Goal: Transaction & Acquisition: Subscribe to service/newsletter

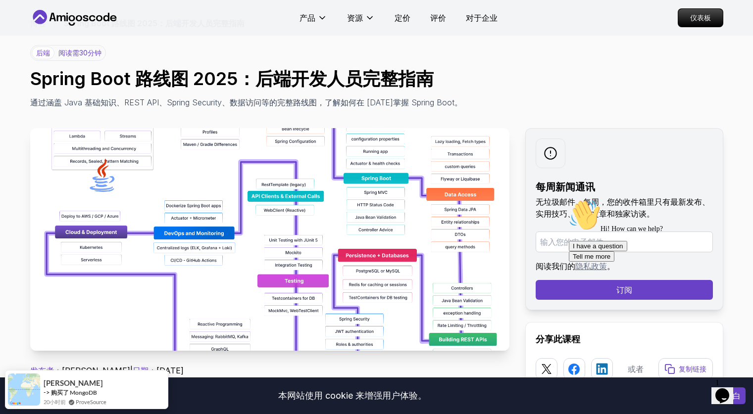
scroll to position [50, 0]
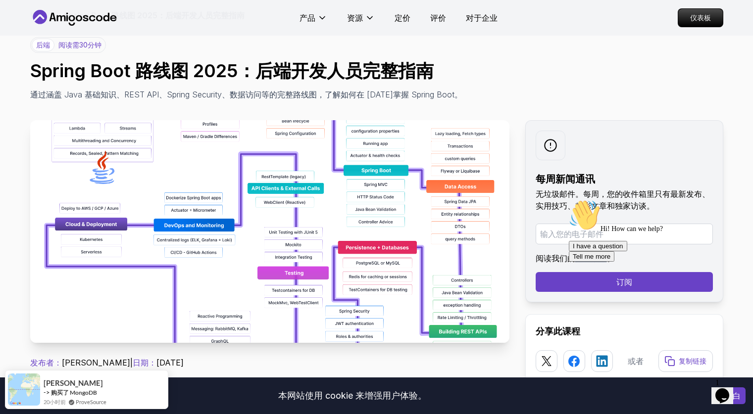
click at [295, 206] on img at bounding box center [269, 231] width 479 height 223
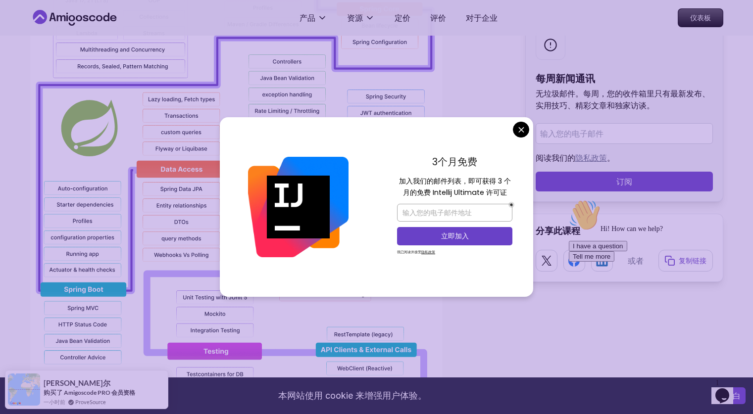
scroll to position [751, 0]
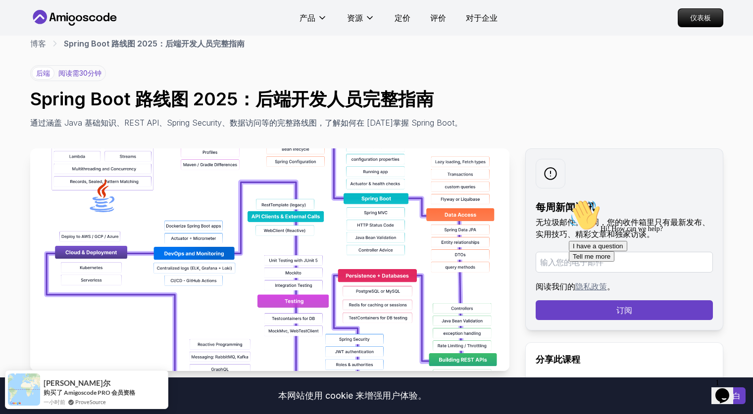
scroll to position [21, 0]
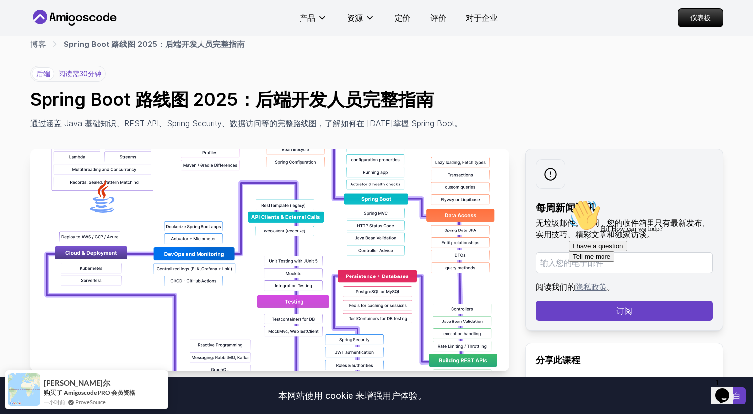
drag, startPoint x: 442, startPoint y: 142, endPoint x: 411, endPoint y: 181, distance: 49.9
click at [411, 181] on img at bounding box center [269, 260] width 479 height 223
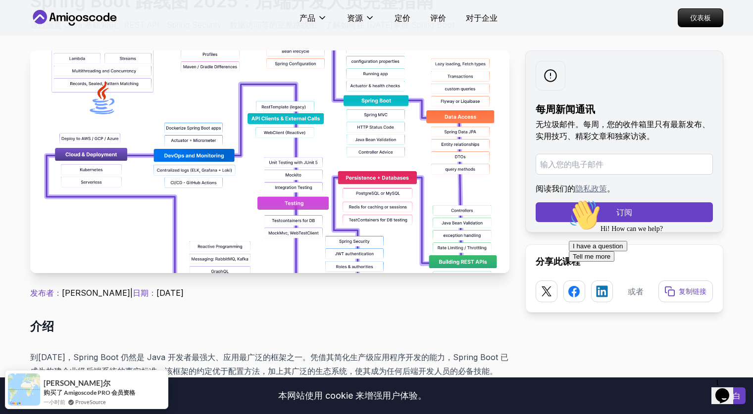
scroll to position [122, 0]
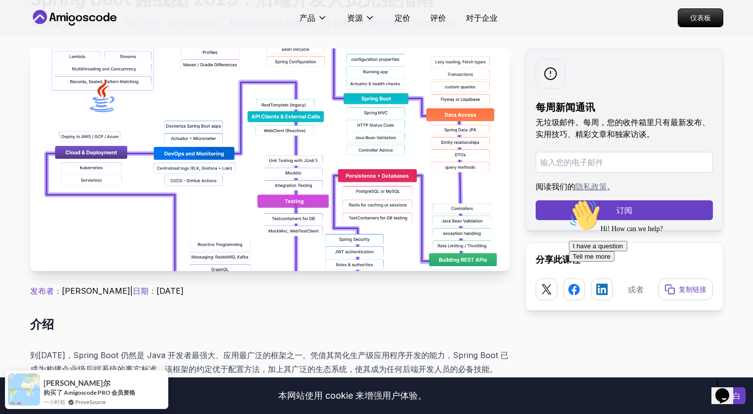
click at [369, 320] on h2 "介绍" at bounding box center [269, 325] width 479 height 16
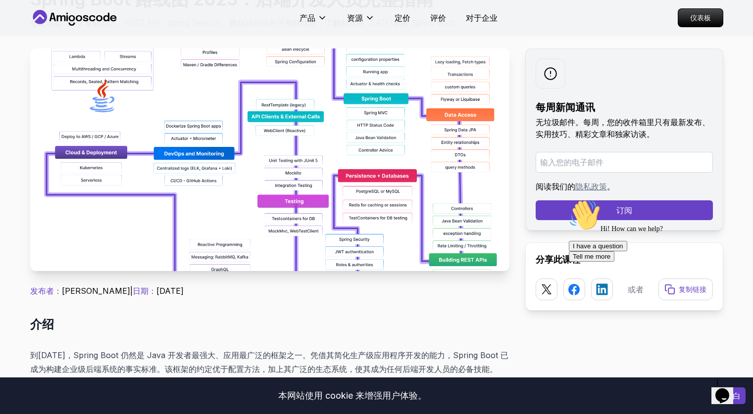
click at [381, 230] on img at bounding box center [269, 160] width 479 height 223
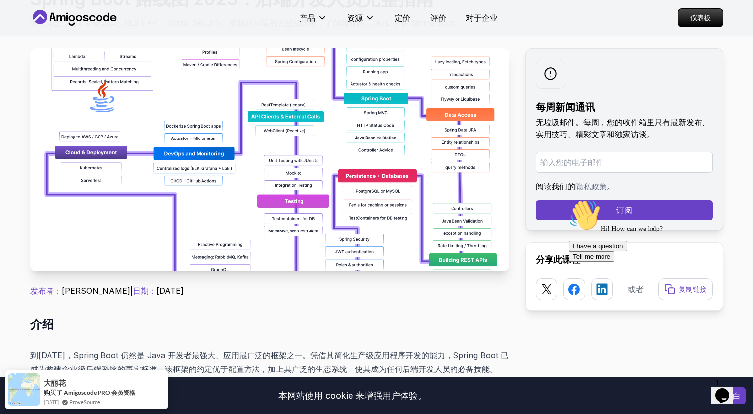
click at [394, 191] on img at bounding box center [269, 160] width 479 height 223
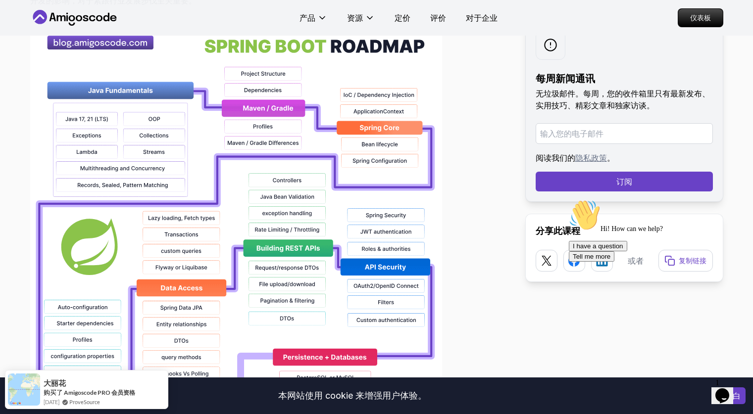
scroll to position [636, 0]
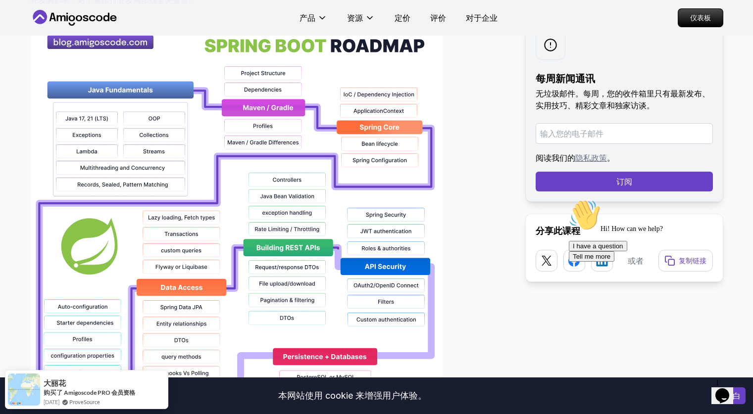
click at [295, 172] on img at bounding box center [236, 340] width 412 height 634
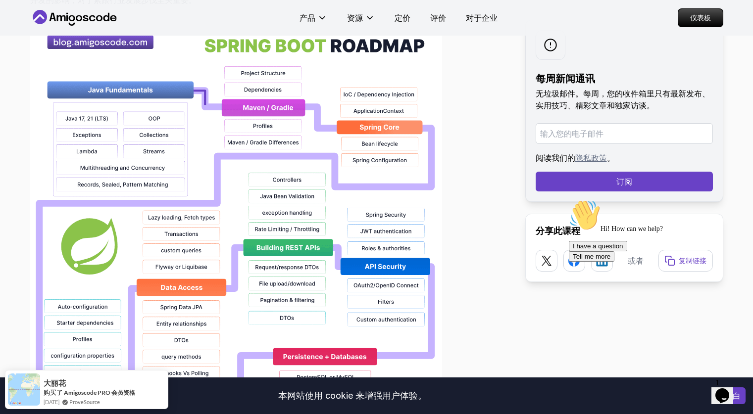
click at [295, 172] on img at bounding box center [236, 340] width 412 height 634
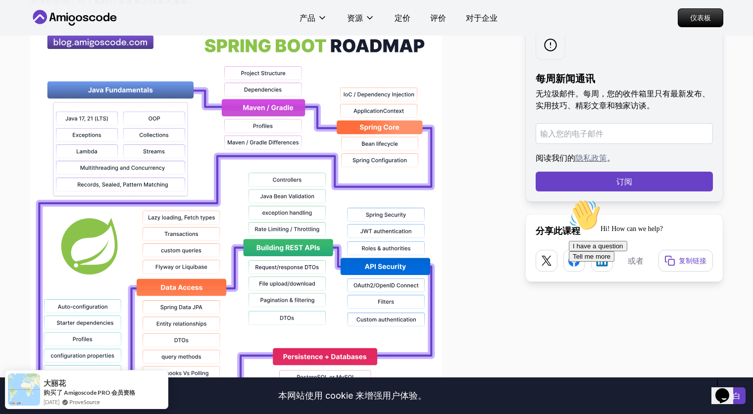
click at [295, 172] on img at bounding box center [236, 340] width 412 height 634
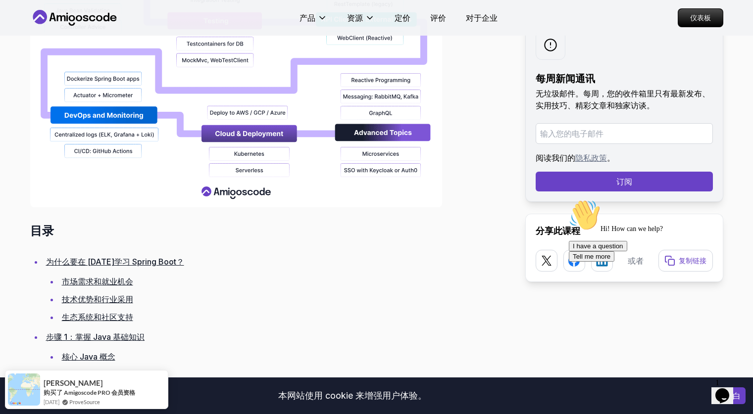
scroll to position [1039, 0]
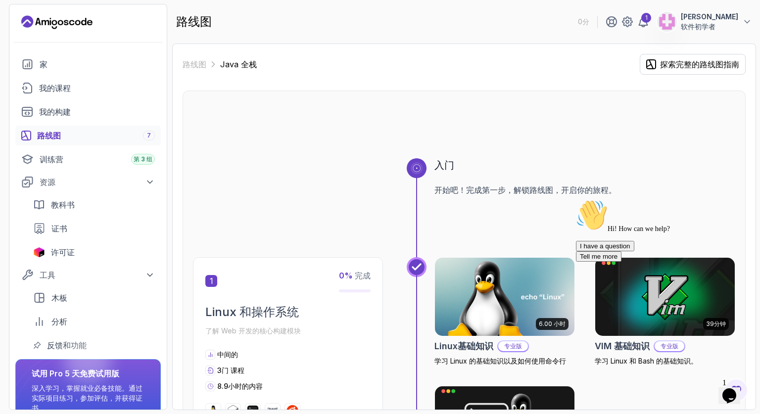
click at [96, 138] on div "路线图 7" at bounding box center [96, 136] width 118 height 12
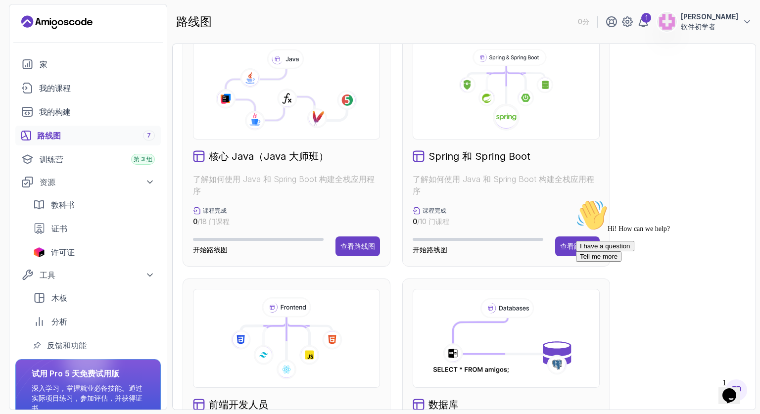
scroll to position [276, 0]
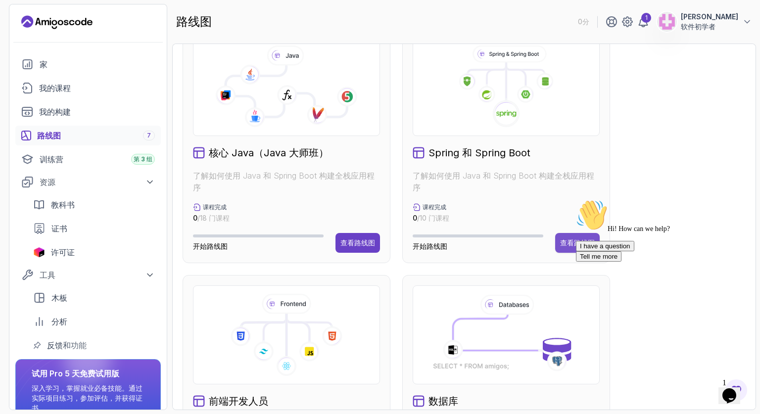
click at [570, 245] on font "查看路线图" at bounding box center [577, 243] width 35 height 8
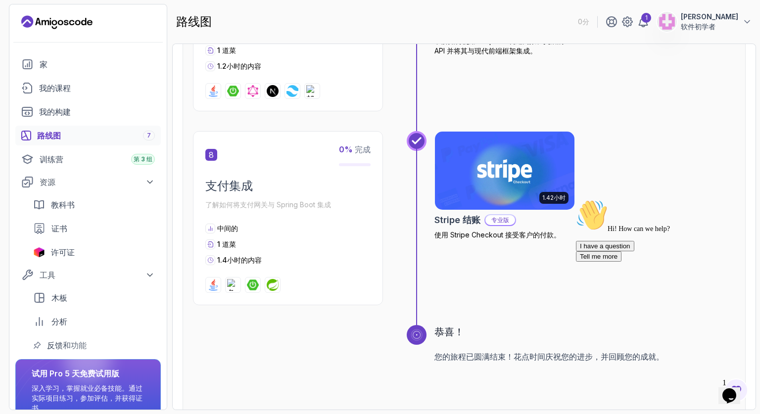
scroll to position [1505, 0]
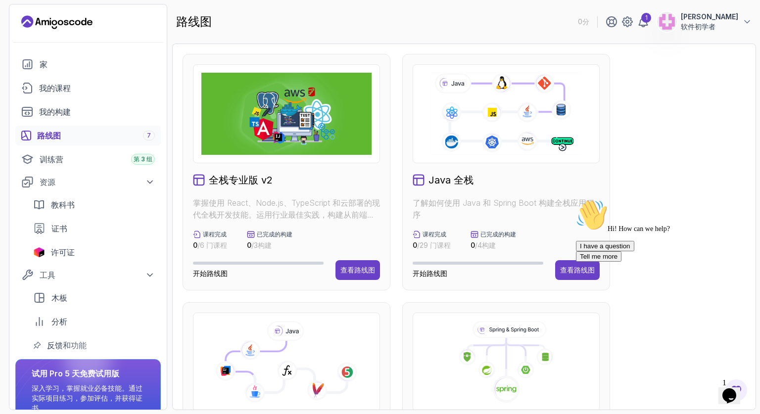
click at [578, 199] on div at bounding box center [665, 199] width 178 height 0
click at [581, 262] on div "Hi! How can we help? I have a question Tell me more" at bounding box center [665, 230] width 178 height 62
click at [576, 262] on div "Hi! How can we help? I have a question Tell me more" at bounding box center [665, 230] width 178 height 62
click at [540, 102] on icon at bounding box center [506, 113] width 153 height 85
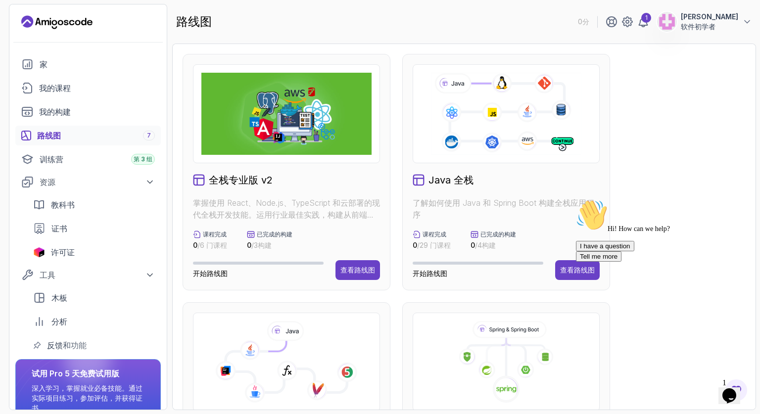
click at [540, 102] on icon at bounding box center [506, 113] width 153 height 85
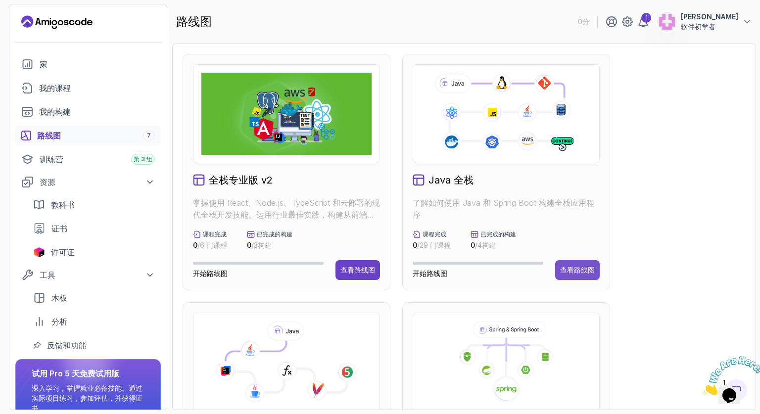
click at [569, 266] on font "查看路线图" at bounding box center [577, 270] width 35 height 8
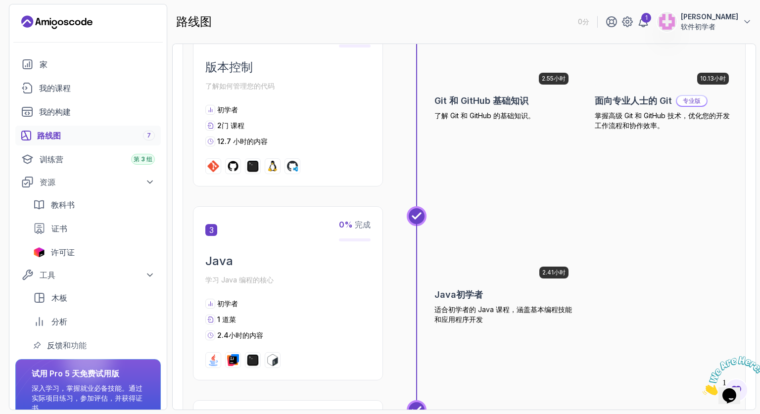
scroll to position [513, 0]
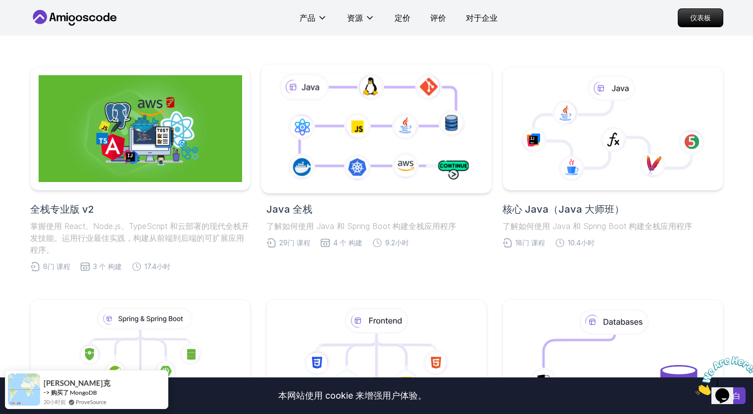
scroll to position [188, 0]
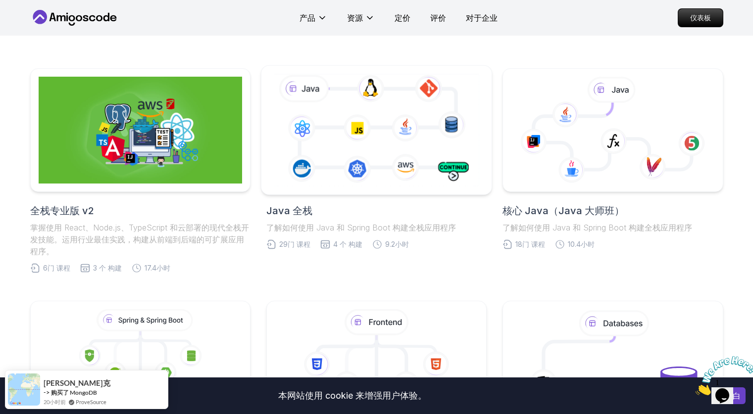
click at [346, 143] on icon at bounding box center [376, 130] width 209 height 116
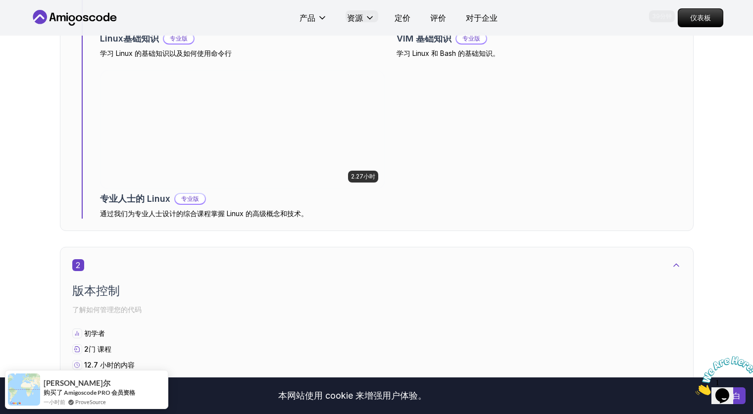
scroll to position [810, 0]
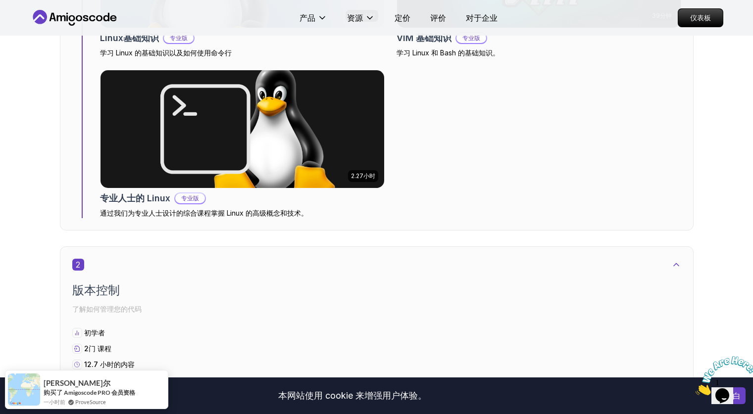
click at [439, 18] on font "评价" at bounding box center [438, 18] width 16 height 10
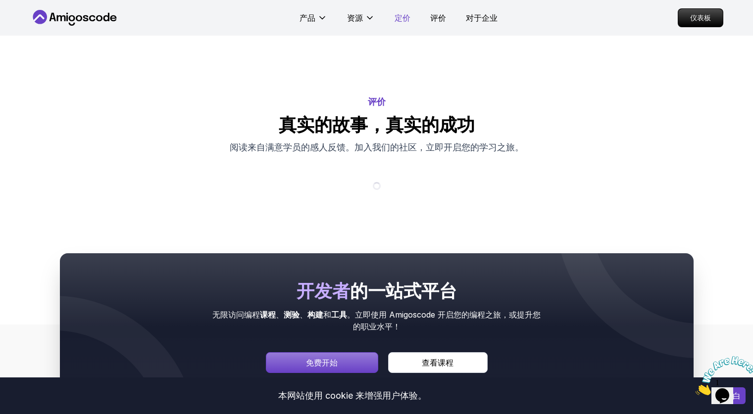
click at [406, 21] on font "定价" at bounding box center [402, 18] width 16 height 10
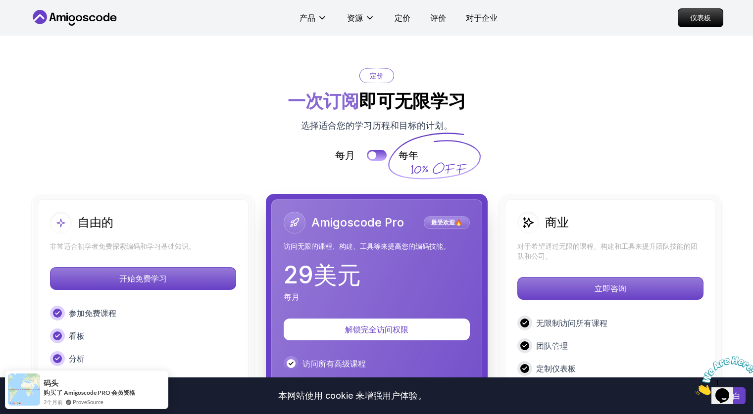
scroll to position [2149, 0]
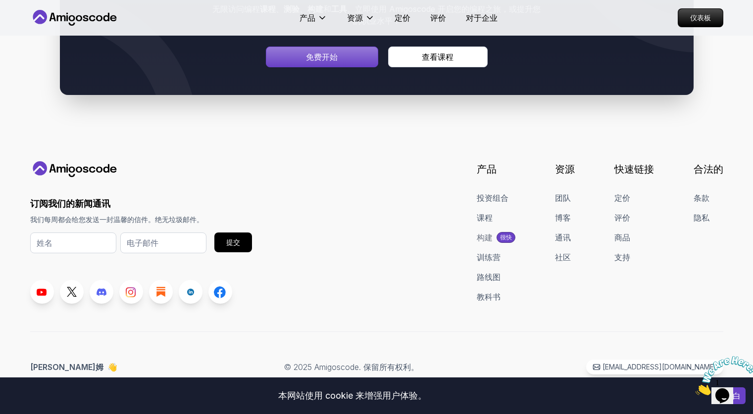
scroll to position [5519, 0]
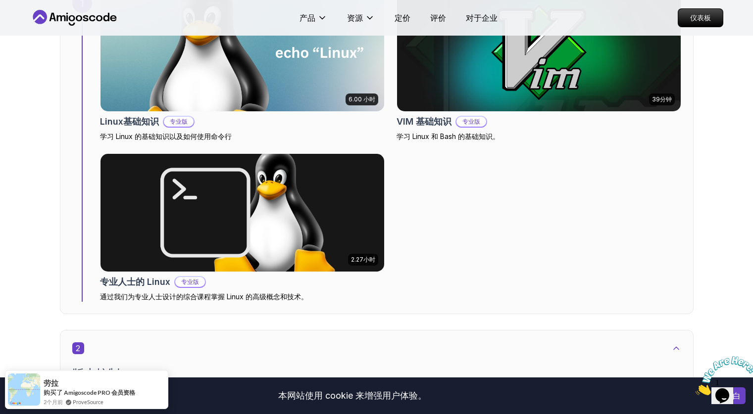
scroll to position [698, 0]
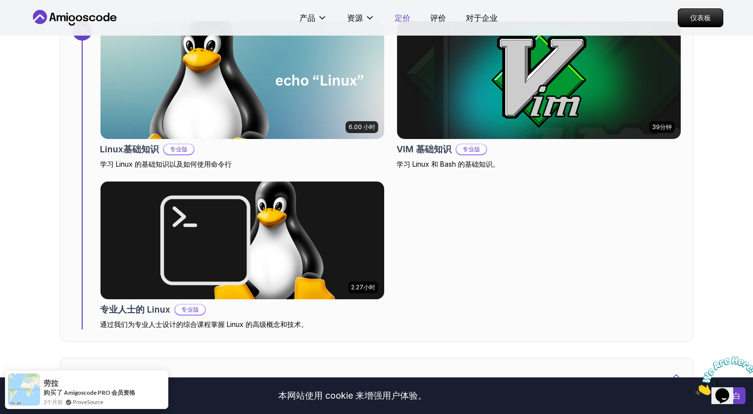
click at [399, 19] on font "定价" at bounding box center [402, 18] width 16 height 10
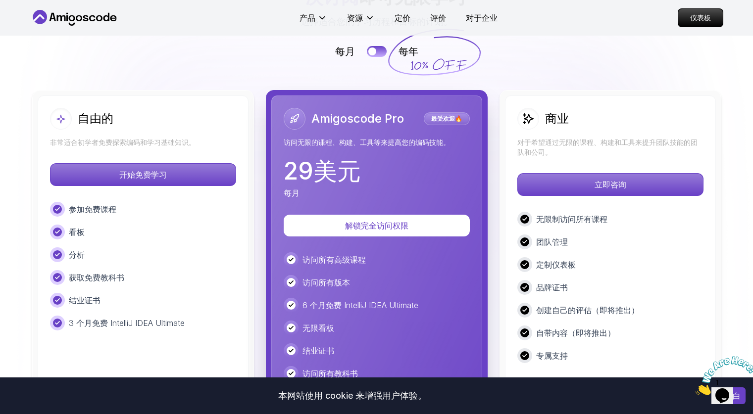
scroll to position [2253, 0]
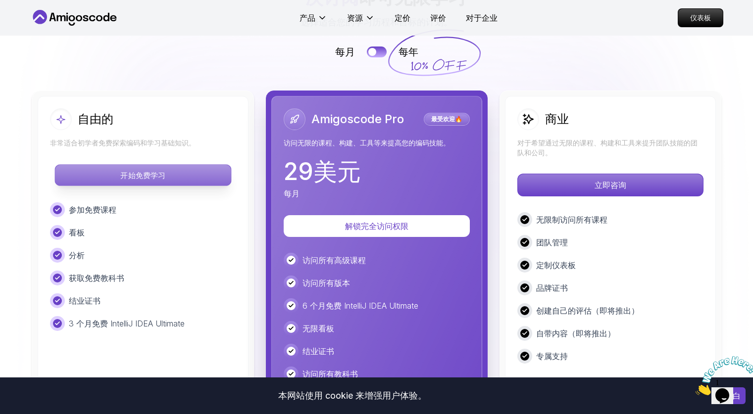
click at [394, 12] on link "定价" at bounding box center [402, 18] width 16 height 12
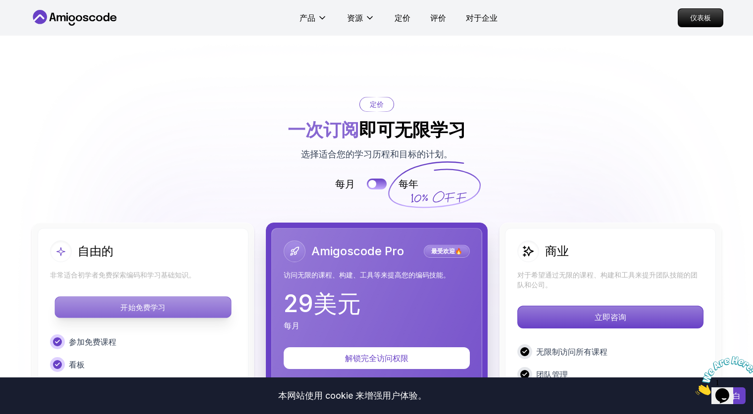
scroll to position [2118, 0]
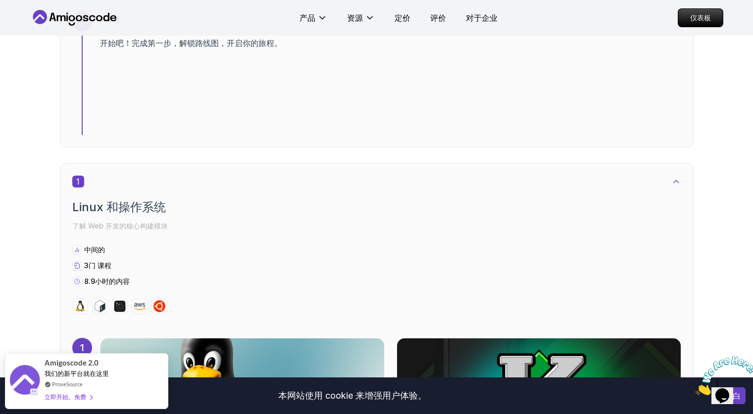
scroll to position [391, 0]
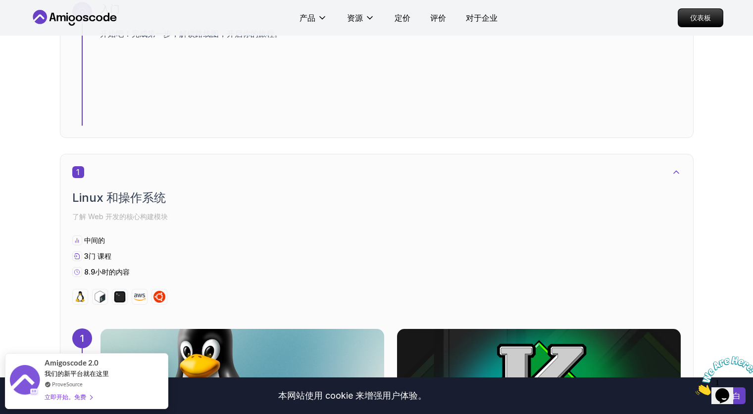
click at [391, 326] on img at bounding box center [242, 388] width 298 height 124
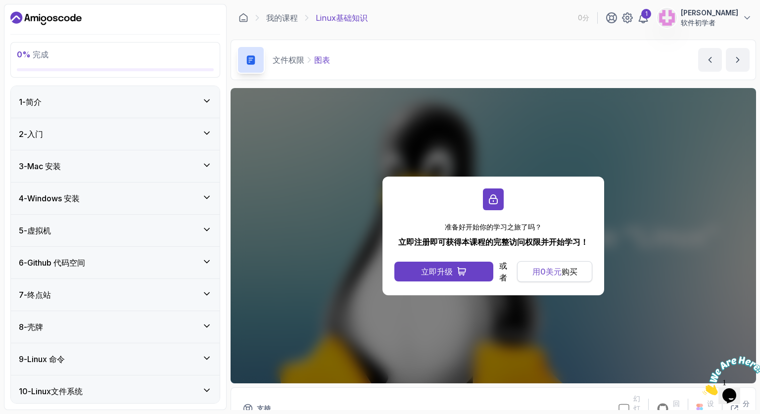
scroll to position [56, 0]
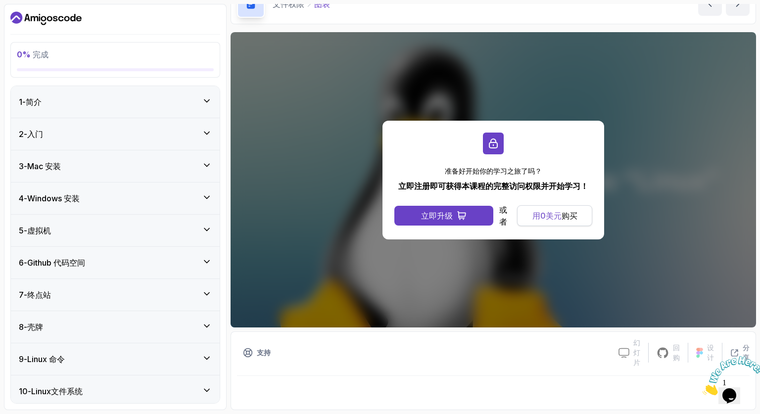
click at [555, 217] on font "美元" at bounding box center [554, 216] width 16 height 10
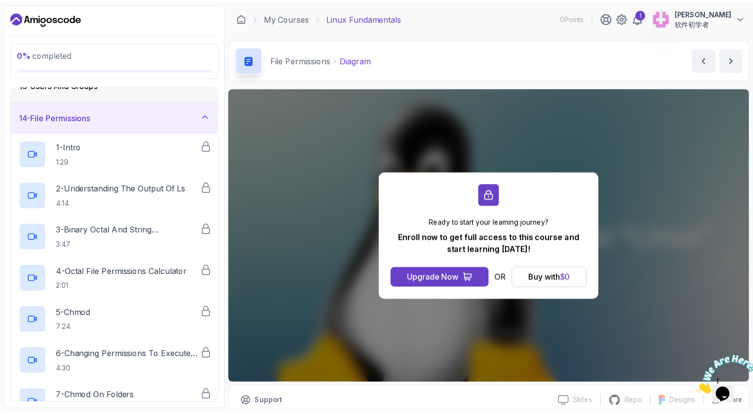
scroll to position [370, 0]
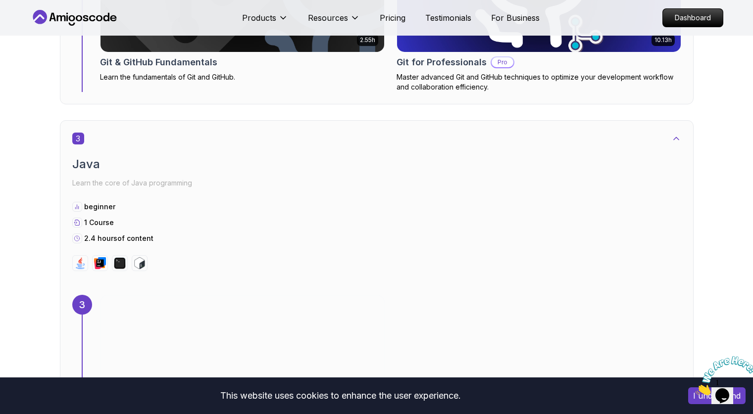
scroll to position [1307, 0]
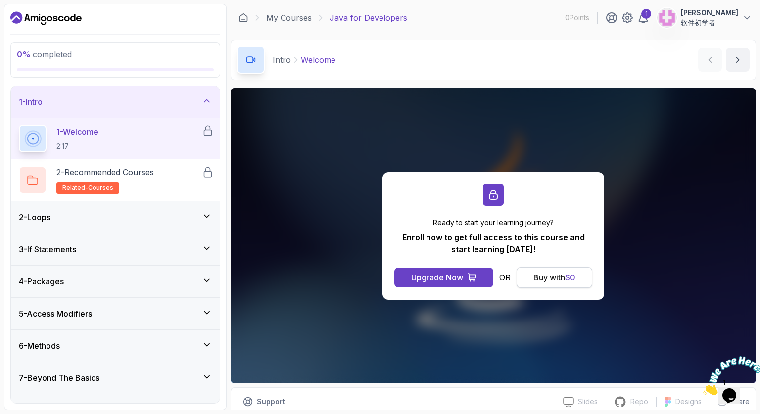
click at [568, 279] on span "$ 0" at bounding box center [570, 278] width 10 height 10
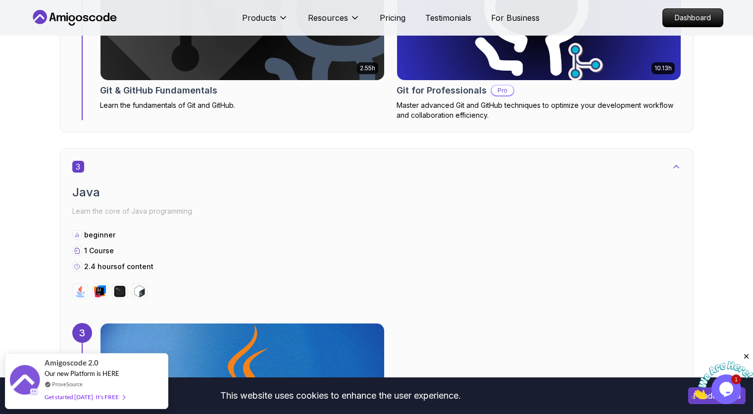
scroll to position [1284, 0]
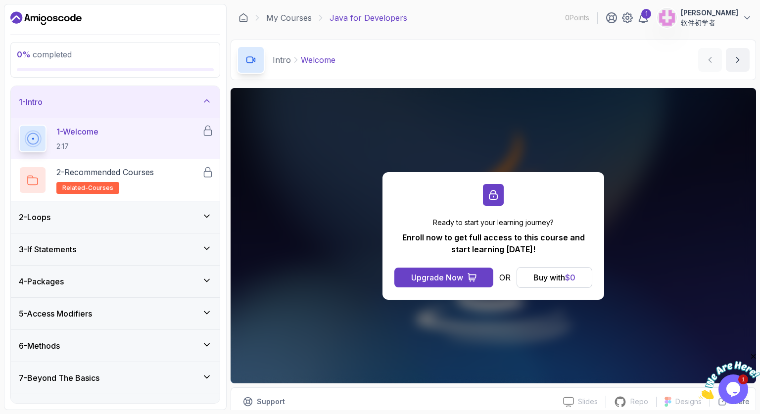
click at [197, 219] on div "2 - Loops" at bounding box center [115, 217] width 193 height 12
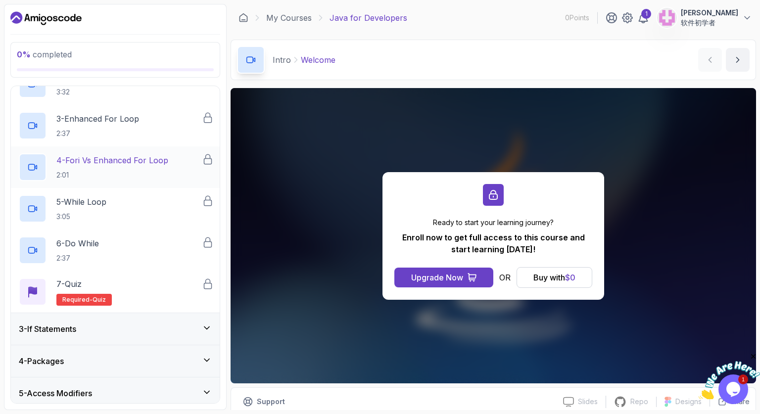
scroll to position [129, 0]
click at [169, 334] on div "3 - If Statements" at bounding box center [115, 329] width 193 height 12
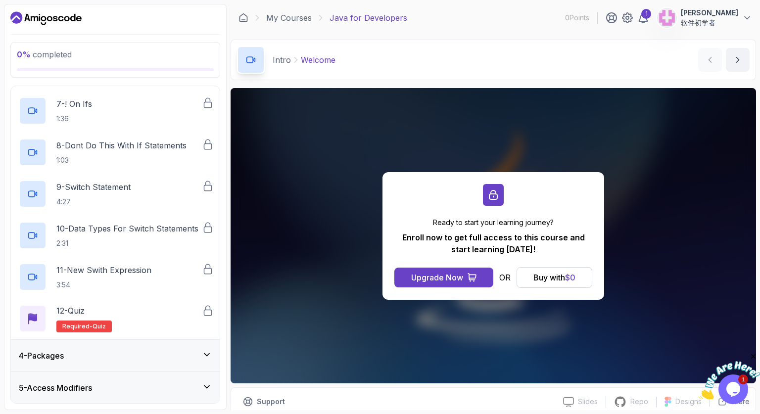
scroll to position [346, 0]
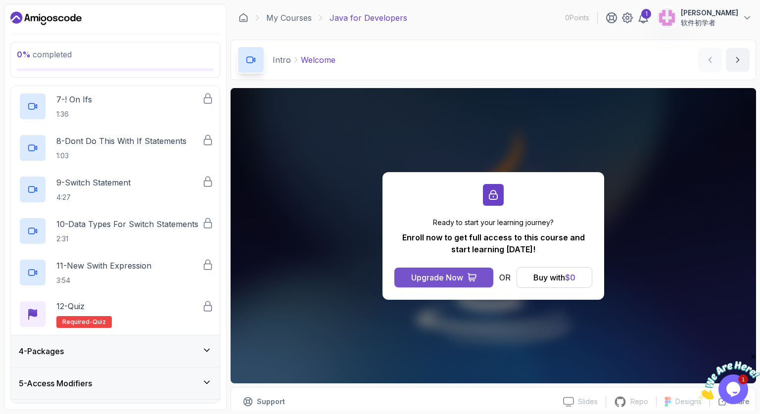
click at [453, 280] on div "Upgrade Now" at bounding box center [437, 278] width 52 height 12
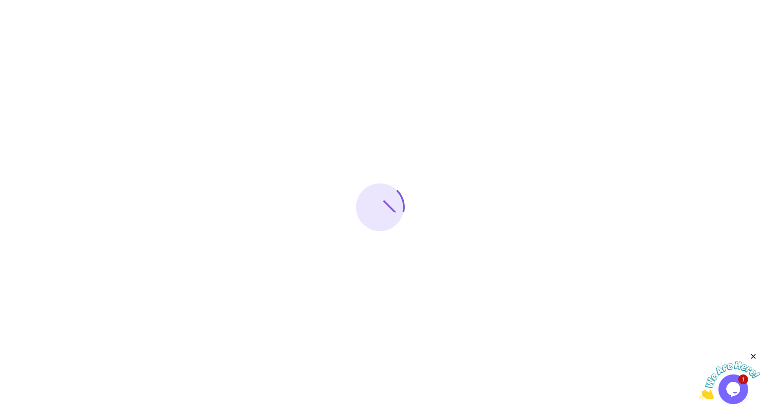
click at [453, 280] on div at bounding box center [380, 207] width 760 height 414
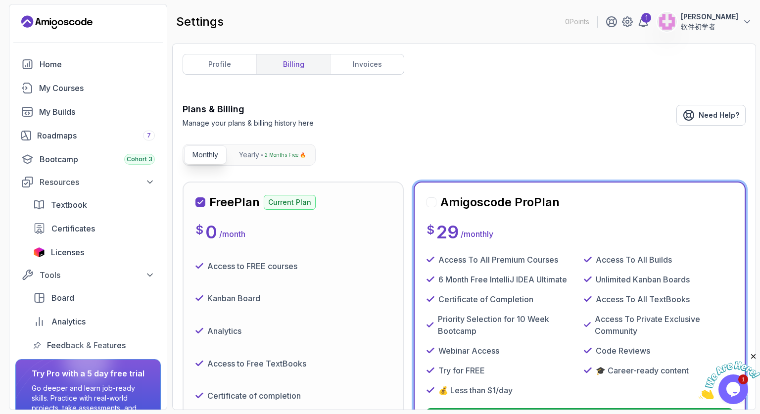
click at [264, 256] on div "Access to FREE courses" at bounding box center [294, 266] width 196 height 25
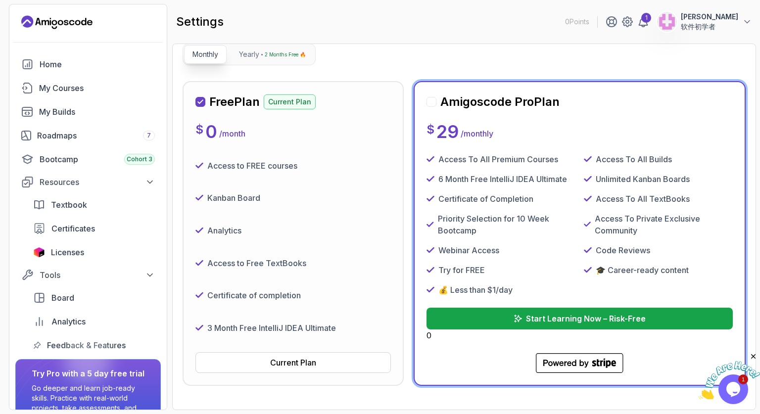
scroll to position [101, 0]
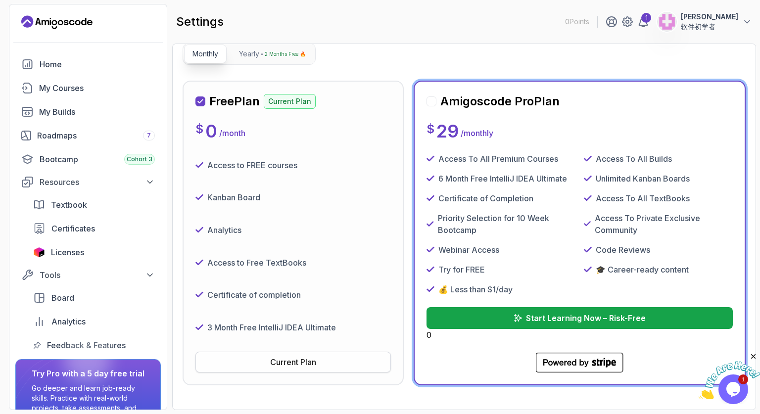
click at [284, 361] on div "Current Plan" at bounding box center [293, 362] width 46 height 12
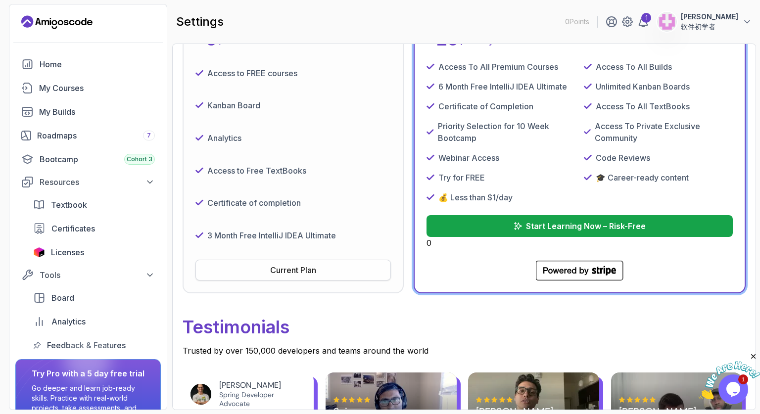
scroll to position [168, 0]
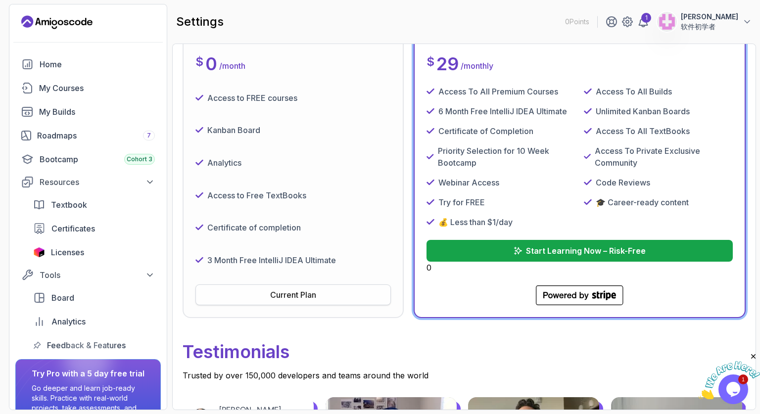
click at [316, 297] on div "Current Plan" at bounding box center [293, 295] width 46 height 12
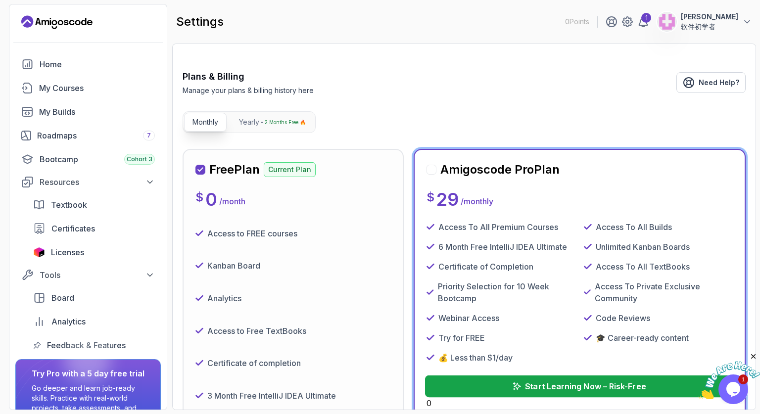
scroll to position [0, 0]
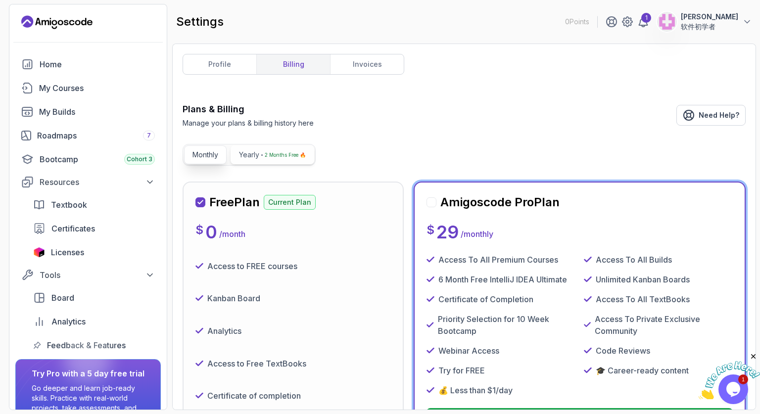
click at [272, 156] on p "2 Months Free 🔥" at bounding box center [285, 155] width 41 height 10
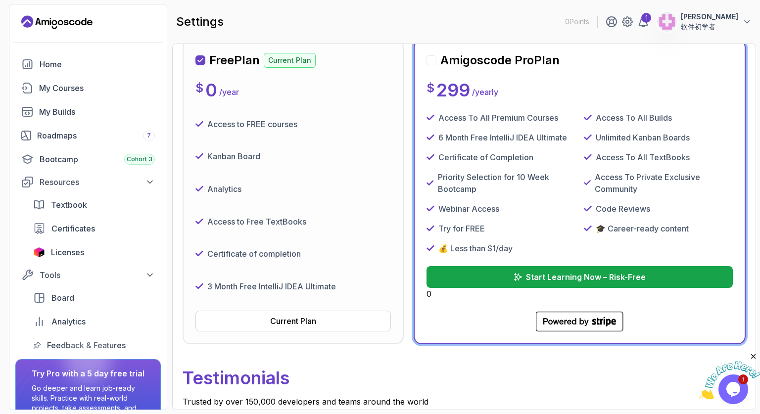
scroll to position [143, 0]
click at [275, 321] on div "Current Plan" at bounding box center [293, 321] width 46 height 12
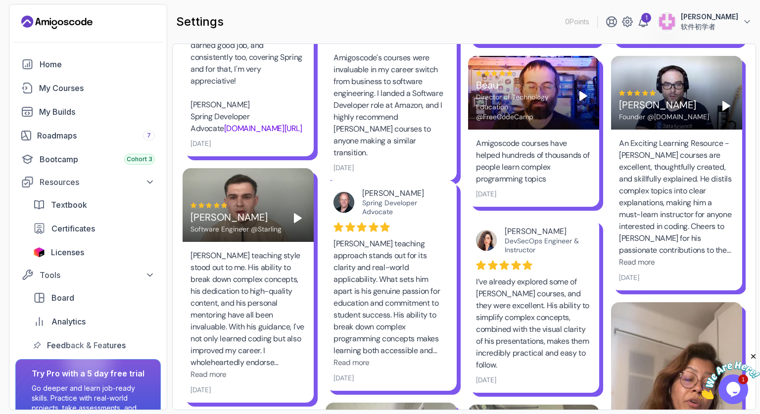
scroll to position [596, 0]
